Goal: Information Seeking & Learning: Check status

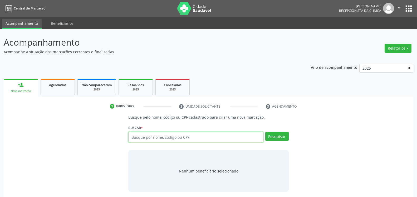
click at [163, 132] on input "text" at bounding box center [195, 137] width 135 height 11
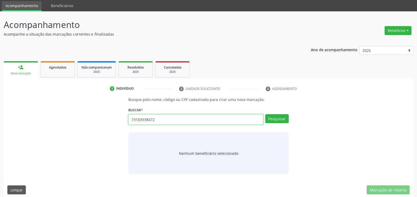
type input "73183938472"
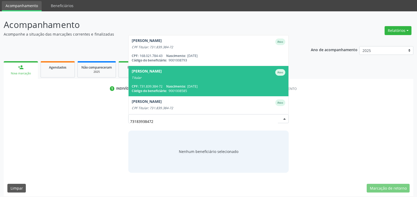
click at [163, 83] on span "[PERSON_NAME] Ativo Titular CPF: 731.839.384-72 Nascimento: [DATE] Código do be…" at bounding box center [208, 81] width 160 height 30
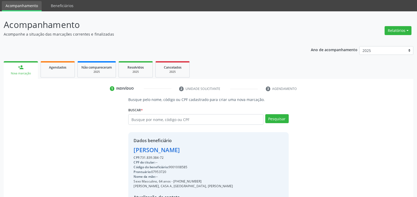
click at [162, 148] on div "[PERSON_NAME]" at bounding box center [182, 149] width 99 height 9
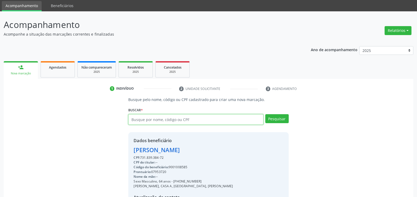
click at [158, 119] on input "text" at bounding box center [195, 119] width 135 height 11
paste input "731.839.384-72"
type input "731.839.384-72"
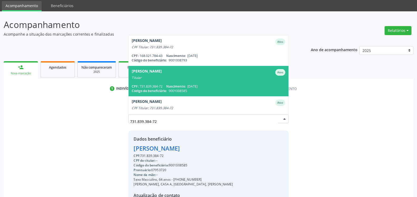
click at [157, 83] on span "[PERSON_NAME] Ativo Titular CPF: 731.839.384-72 Nascimento: [DATE] Código do be…" at bounding box center [208, 81] width 160 height 30
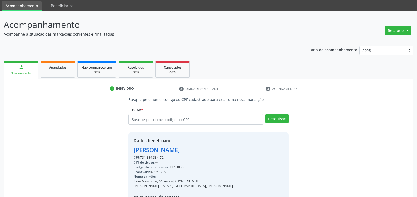
click at [180, 151] on div "[PERSON_NAME]" at bounding box center [182, 149] width 99 height 9
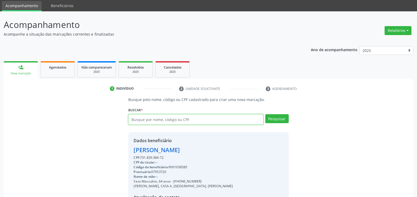
click at [168, 117] on input "text" at bounding box center [195, 119] width 135 height 11
type input "08960507423"
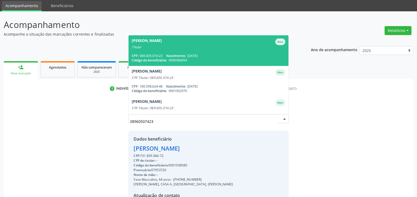
click at [160, 56] on div "CPF: 089.605.074-23 Nascimento: [DATE]" at bounding box center [208, 55] width 153 height 4
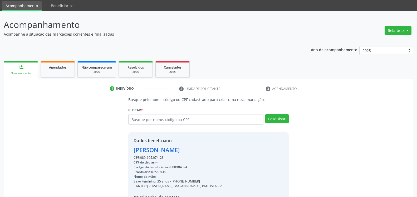
click at [183, 151] on div "[PERSON_NAME]" at bounding box center [178, 149] width 90 height 9
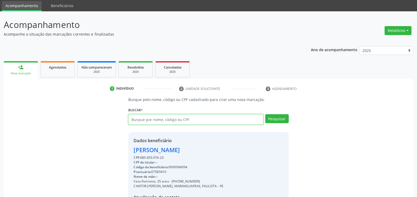
click at [156, 119] on input "text" at bounding box center [195, 119] width 135 height 11
paste input "731.839.384-72"
type input "731.839.384-72"
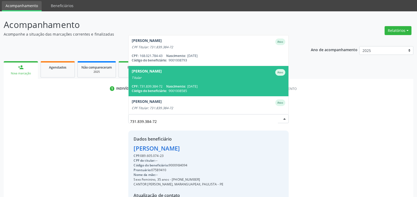
click at [159, 77] on div "Titular" at bounding box center [208, 78] width 153 height 4
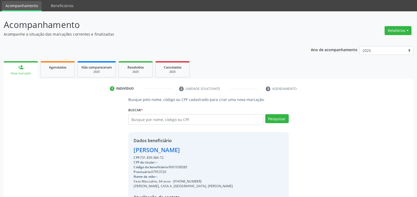
click at [164, 151] on div "[PERSON_NAME]" at bounding box center [182, 149] width 99 height 9
click at [158, 120] on input "text" at bounding box center [195, 119] width 135 height 11
paste input "333.539.054-72"
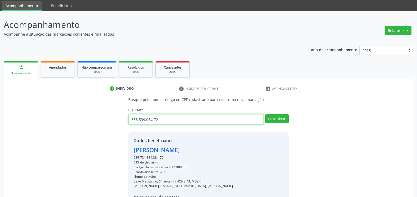
type input "333.539.054-72"
drag, startPoint x: 177, startPoint y: 117, endPoint x: 125, endPoint y: 117, distance: 51.6
click at [128, 117] on input "333.539.054-72" at bounding box center [195, 119] width 135 height 11
paste input "333.539.054-72"
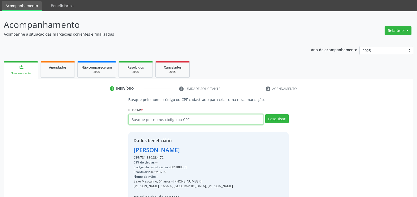
type input "333.539.054-72"
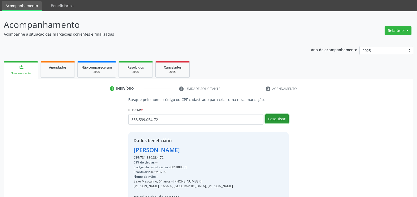
click at [282, 117] on button "Pesquisar" at bounding box center [276, 118] width 23 height 9
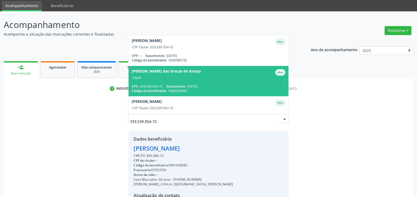
click at [223, 78] on div "Titular" at bounding box center [208, 78] width 153 height 4
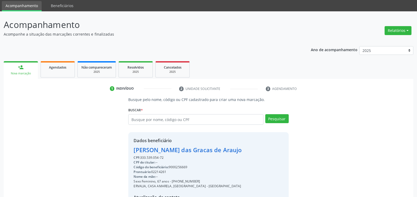
click at [172, 150] on div "[PERSON_NAME] das Gracas de Araujo" at bounding box center [187, 149] width 108 height 9
click at [158, 120] on input "text" at bounding box center [195, 119] width 135 height 11
paste input "107.253.904-76"
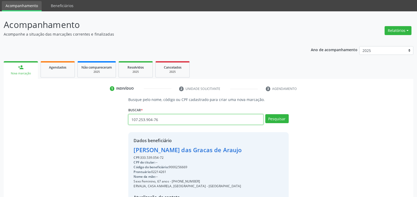
type input "107.253.904-76"
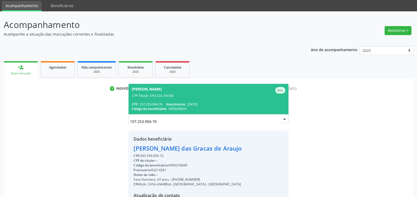
click at [243, 95] on div "CPF Titular: 594.723.164-68" at bounding box center [208, 95] width 153 height 4
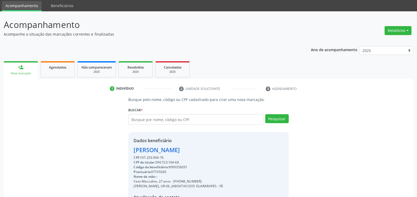
click at [151, 152] on div "[PERSON_NAME]" at bounding box center [178, 149] width 90 height 9
click at [153, 120] on input "text" at bounding box center [195, 119] width 135 height 11
type input "70754862410"
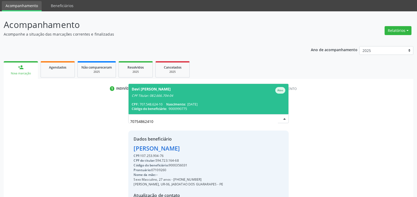
click at [151, 91] on div "Davi [PERSON_NAME]" at bounding box center [151, 90] width 39 height 7
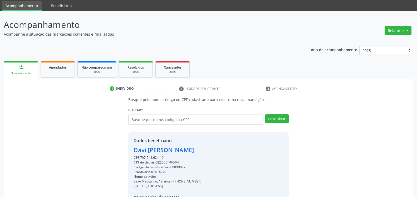
click at [161, 149] on div "Davi [PERSON_NAME]" at bounding box center [167, 149] width 68 height 9
drag, startPoint x: 156, startPoint y: 162, endPoint x: 180, endPoint y: 162, distance: 23.7
click at [180, 162] on div "CPF do titular: 082.666.704-04" at bounding box center [167, 162] width 68 height 5
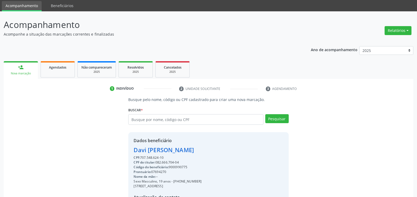
copy div "082.666.704-04"
click at [190, 119] on input "text" at bounding box center [195, 119] width 135 height 11
type input "12682985491"
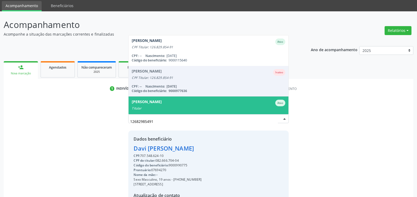
click at [162, 103] on div "[PERSON_NAME]" at bounding box center [147, 103] width 30 height 7
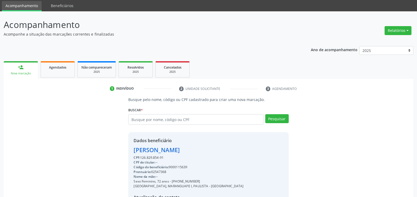
click at [159, 152] on div "[PERSON_NAME]" at bounding box center [188, 149] width 110 height 9
drag, startPoint x: 141, startPoint y: 157, endPoint x: 165, endPoint y: 156, distance: 23.5
click at [165, 156] on div "CPF: 126.829.854-91" at bounding box center [188, 157] width 110 height 5
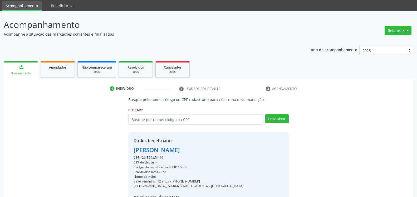
copy div "126.829.854-91"
click at [173, 119] on input "text" at bounding box center [195, 119] width 135 height 11
type input "68565186415"
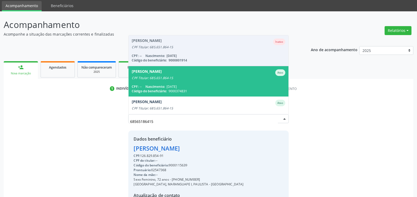
scroll to position [60, 0]
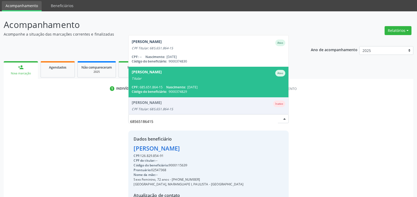
click at [165, 86] on div "CPF: 685.651.864-15 Nascimento: [DATE]" at bounding box center [208, 87] width 153 height 4
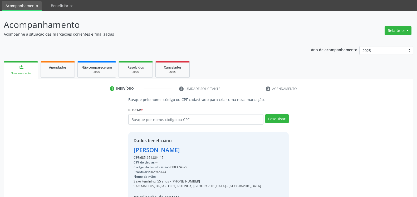
click at [176, 152] on div "[PERSON_NAME]" at bounding box center [196, 149] width 127 height 9
click at [175, 152] on div "[PERSON_NAME]" at bounding box center [196, 149] width 127 height 9
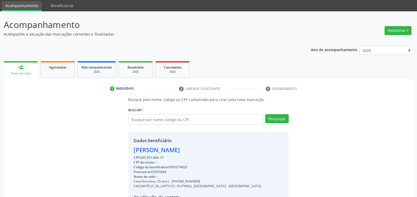
click at [175, 152] on div "[PERSON_NAME]" at bounding box center [196, 149] width 127 height 9
drag, startPoint x: 141, startPoint y: 156, endPoint x: 165, endPoint y: 156, distance: 24.0
click at [165, 156] on div "CPF: 685.651.864-15" at bounding box center [196, 157] width 127 height 5
copy div "685.651.864-15"
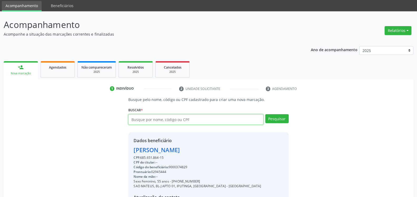
click at [166, 120] on input "text" at bounding box center [195, 119] width 135 height 11
type input "[PERSON_NAME]"
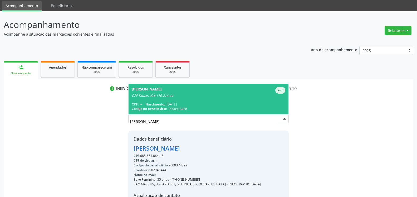
click at [162, 92] on div "[PERSON_NAME]" at bounding box center [147, 90] width 30 height 7
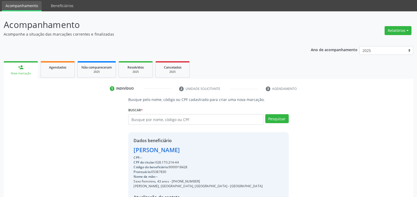
click at [160, 152] on div "[PERSON_NAME]" at bounding box center [197, 149] width 129 height 9
drag, startPoint x: 158, startPoint y: 162, endPoint x: 180, endPoint y: 161, distance: 21.4
click at [180, 161] on div "CPF do titular: 028.170.214-44" at bounding box center [197, 162] width 129 height 5
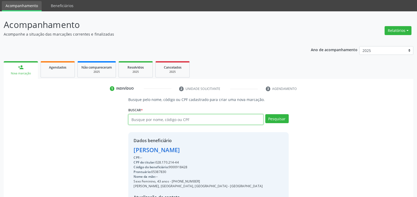
click at [175, 117] on input "text" at bounding box center [195, 119] width 135 height 11
type input "03530598461"
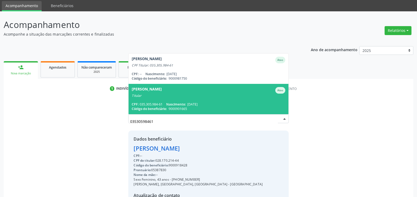
click at [184, 100] on span "[PERSON_NAME] Ativo Titular CPF: 035.305.984-61 Nascimento: [DATE] Código do be…" at bounding box center [208, 99] width 160 height 30
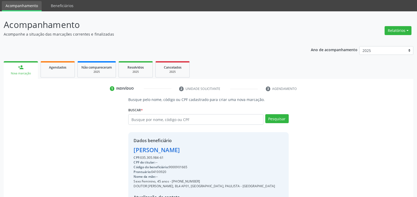
click at [159, 151] on div "[PERSON_NAME]" at bounding box center [203, 149] width 141 height 9
drag, startPoint x: 141, startPoint y: 157, endPoint x: 165, endPoint y: 156, distance: 24.0
click at [165, 156] on div "CPF: 035.305.984-61" at bounding box center [203, 157] width 141 height 5
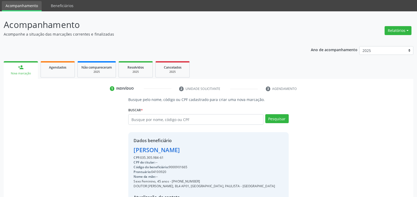
copy div "035.305.984-61"
click at [171, 123] on input "text" at bounding box center [195, 119] width 135 height 11
type input "74255290415"
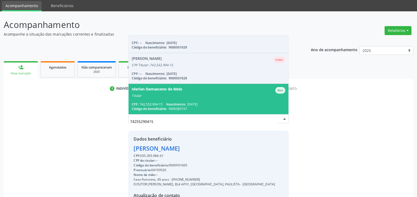
click at [165, 98] on div "Titular" at bounding box center [208, 95] width 153 height 4
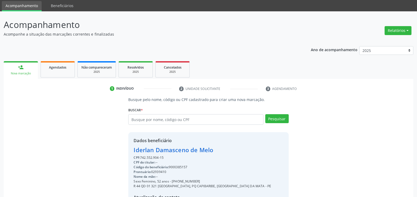
drag, startPoint x: 140, startPoint y: 157, endPoint x: 168, endPoint y: 157, distance: 27.4
click at [168, 157] on div "CPF: 742.552.904-15" at bounding box center [201, 157] width 137 height 5
copy div "742.552.904-15"
click at [163, 150] on div "Iderlan Damasceno de Melo" at bounding box center [201, 149] width 137 height 9
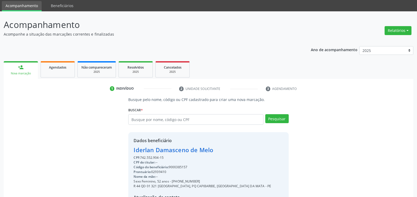
click at [163, 150] on div "Iderlan Damasceno de Melo" at bounding box center [201, 149] width 137 height 9
